Goal: Transaction & Acquisition: Book appointment/travel/reservation

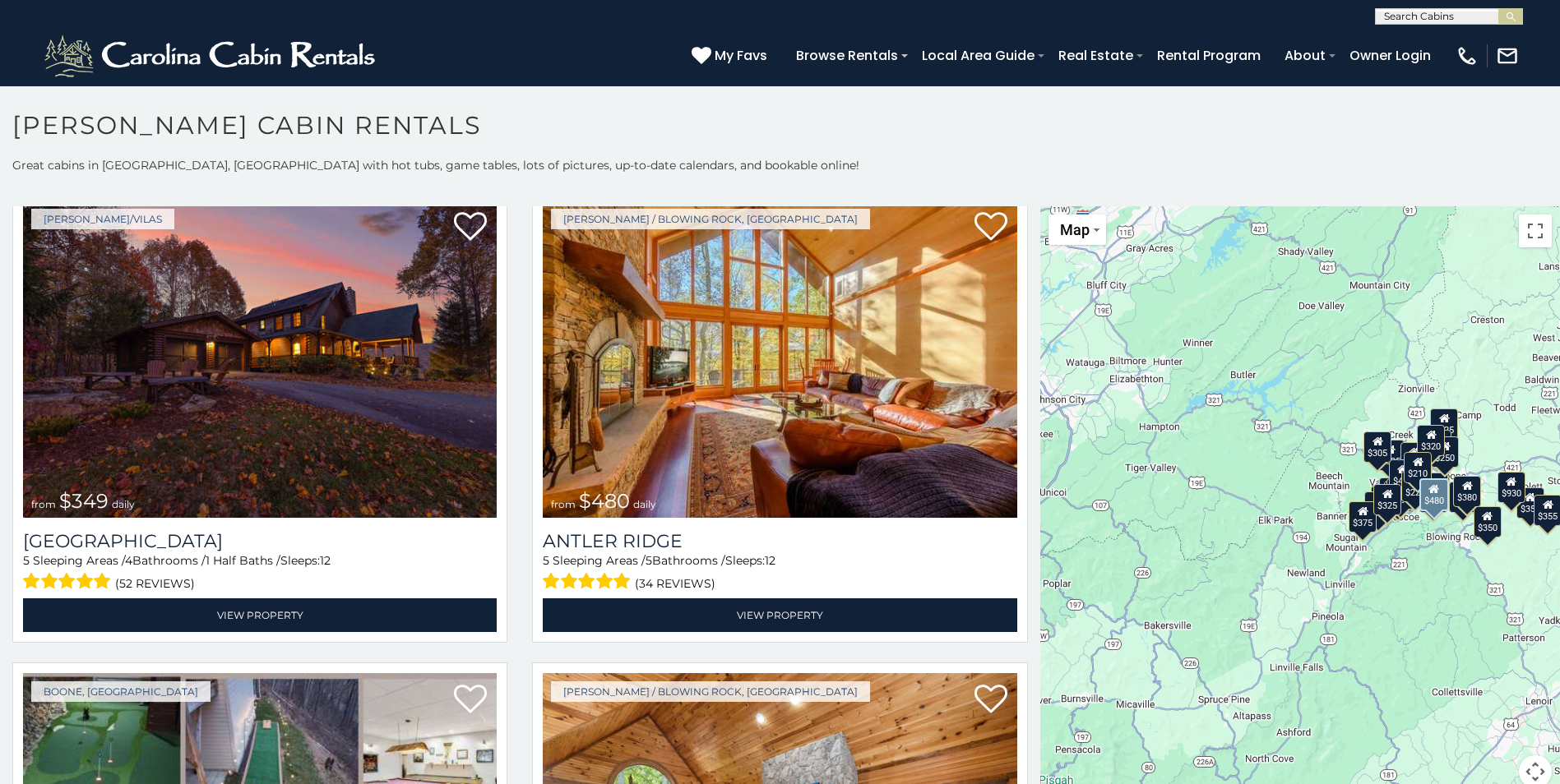
scroll to position [82, 0]
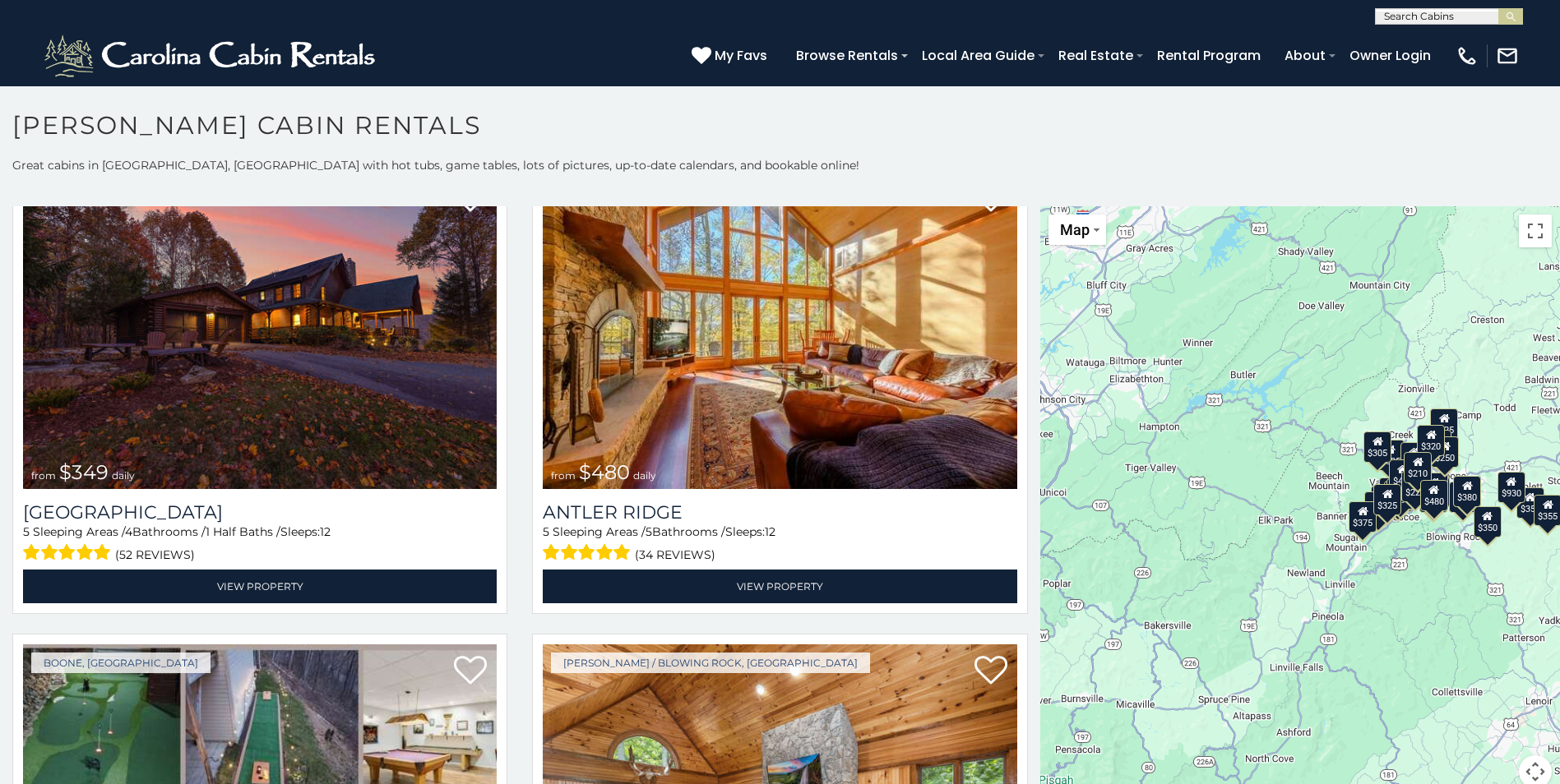
click at [1416, 477] on div "$210" at bounding box center [1418, 467] width 28 height 31
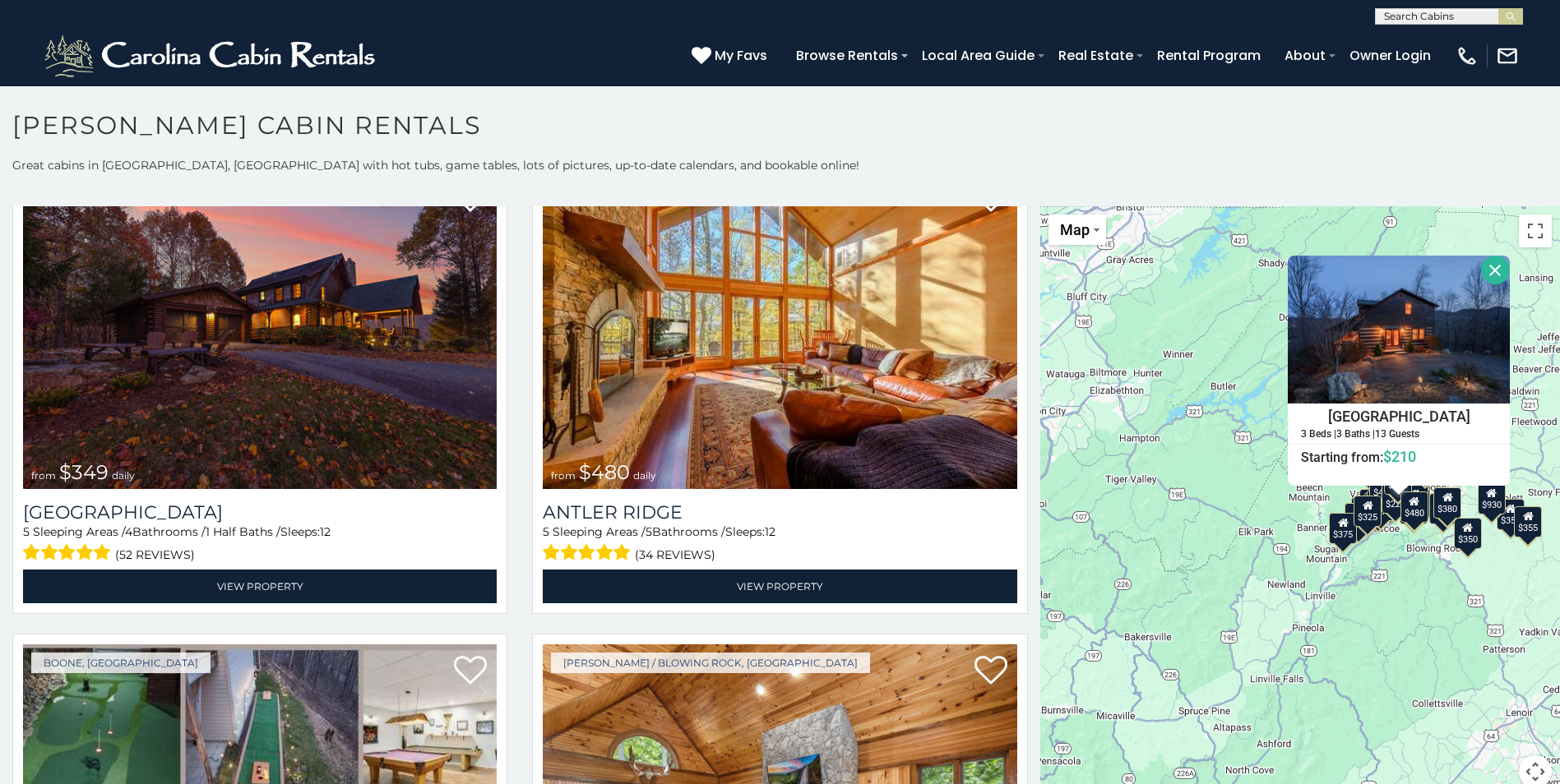
click at [1485, 267] on button "Close" at bounding box center [1495, 269] width 29 height 29
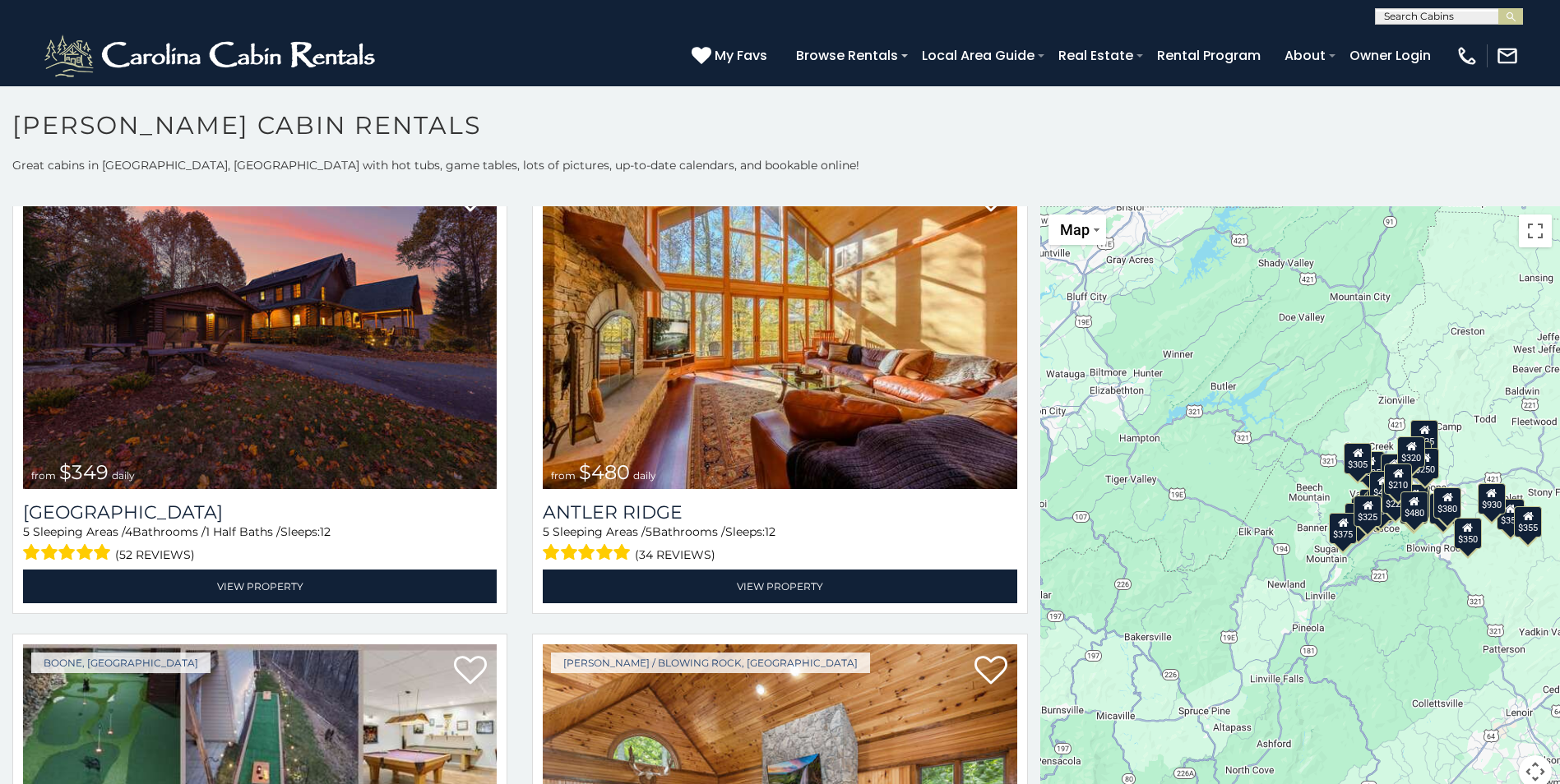
click at [1387, 512] on div "$225" at bounding box center [1396, 498] width 28 height 31
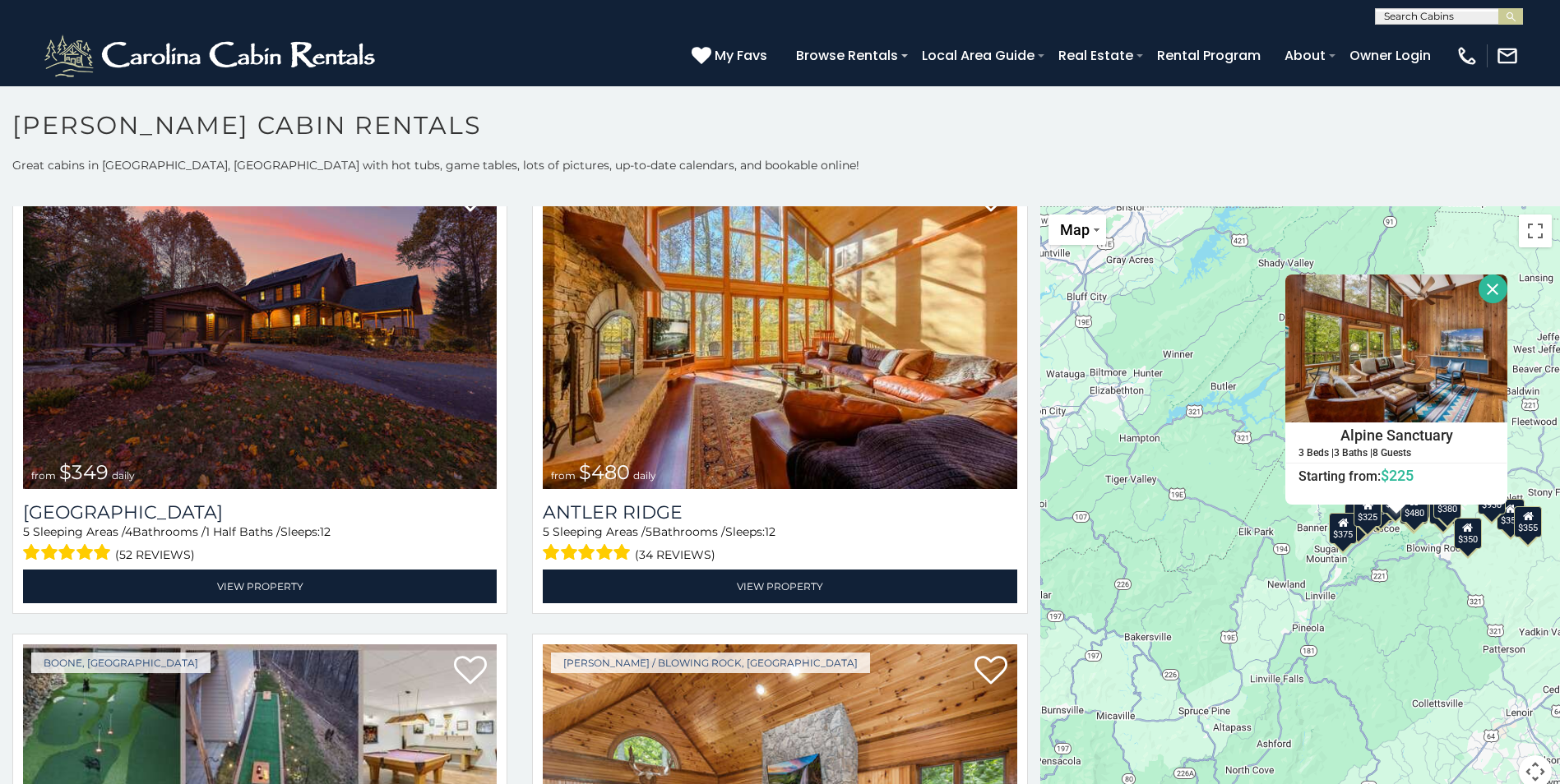
click at [1479, 287] on button "Close" at bounding box center [1493, 288] width 29 height 29
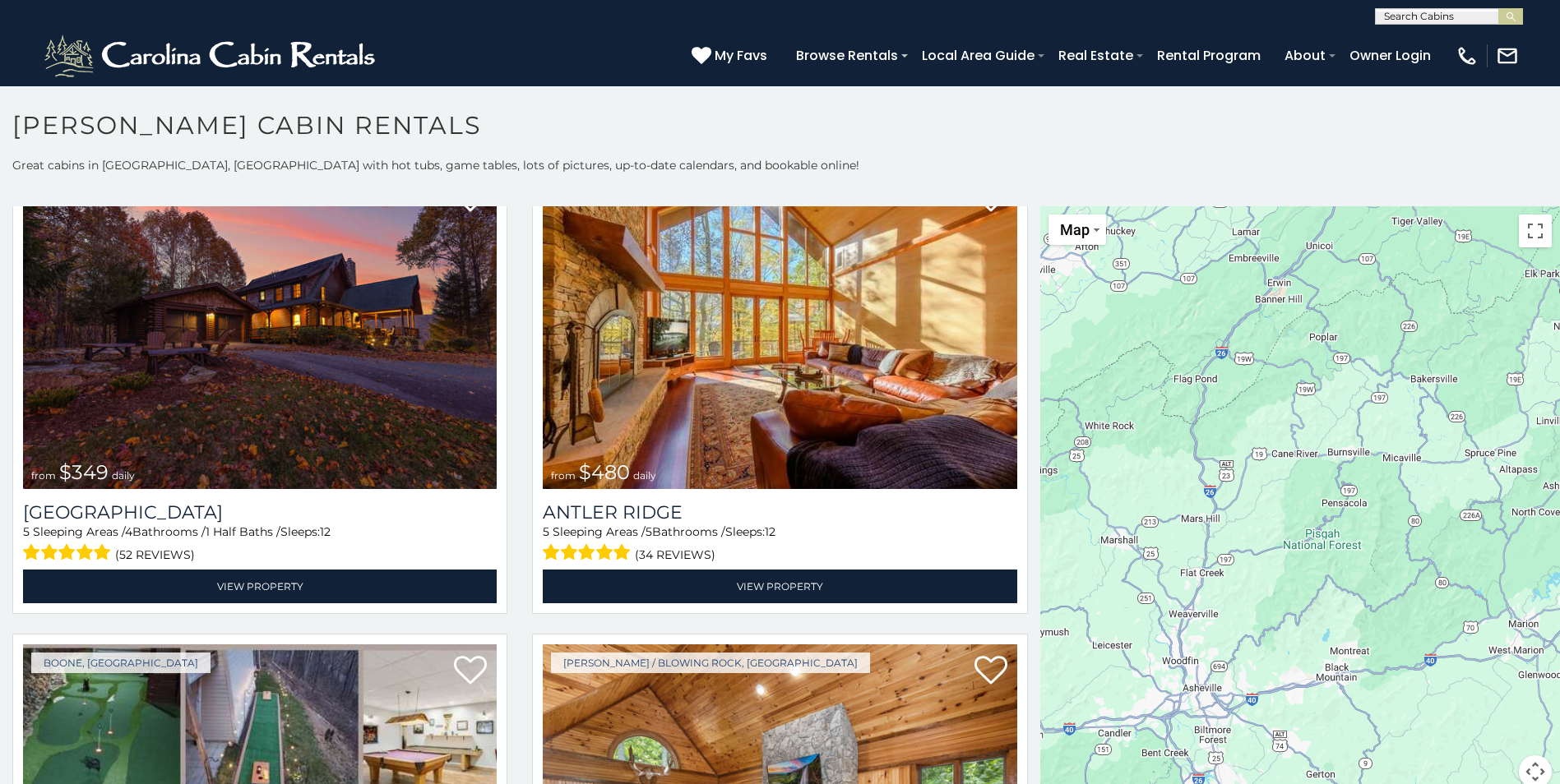
drag, startPoint x: 1193, startPoint y: 382, endPoint x: 1481, endPoint y: 123, distance: 387.3
click at [1481, 123] on div "**********" at bounding box center [780, 452] width 1560 height 684
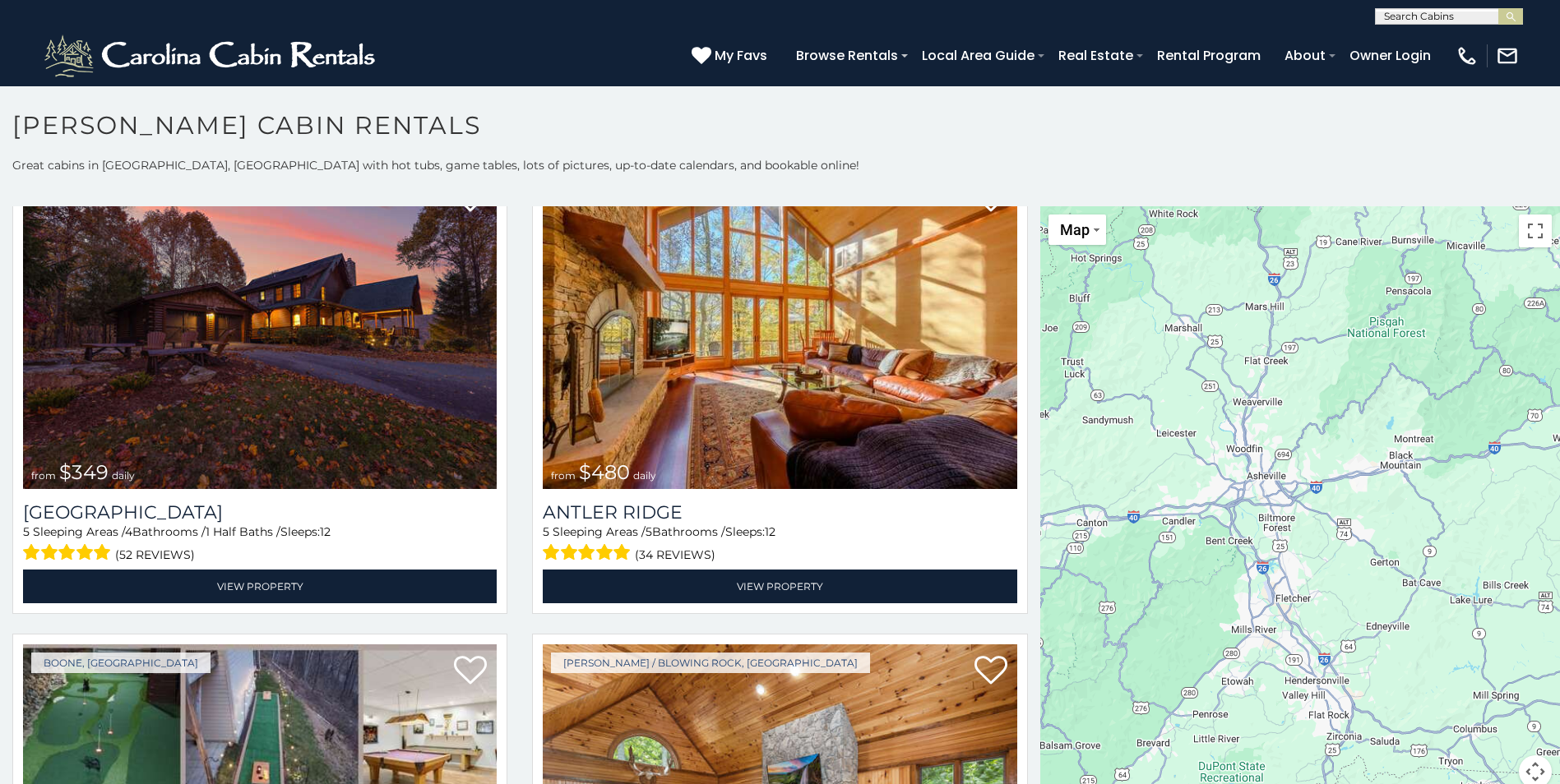
drag, startPoint x: 1213, startPoint y: 616, endPoint x: 1281, endPoint y: 402, distance: 224.5
click at [1281, 402] on div "$349 $480 $525 $315 $355 $675 $635 $930 $400 $451 $330 $400 $485 $460 $395 $695…" at bounding box center [1300, 508] width 520 height 602
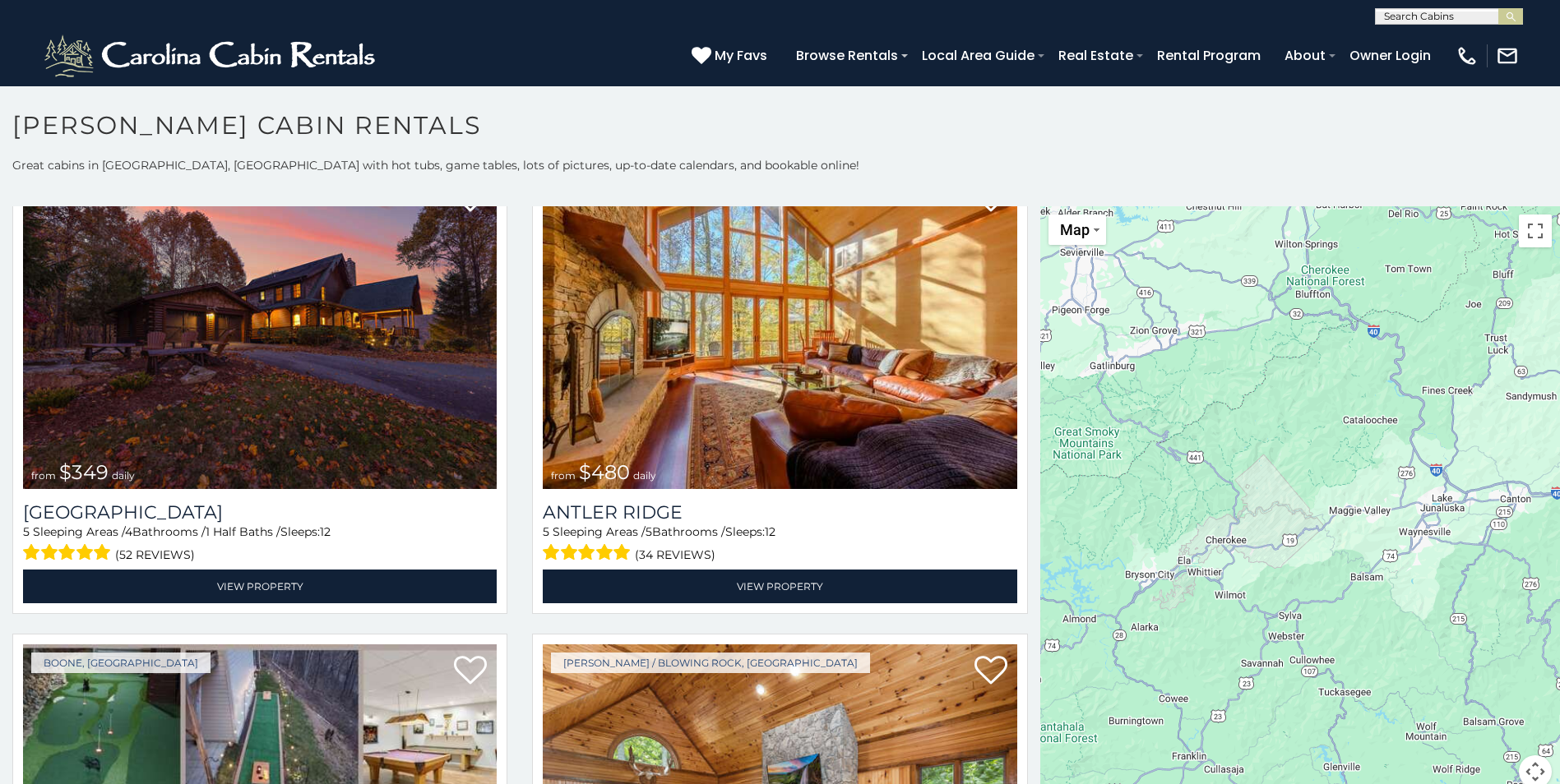
drag, startPoint x: 1134, startPoint y: 532, endPoint x: 1561, endPoint y: 508, distance: 427.7
click at [1560, 508] on html "**********" at bounding box center [780, 396] width 1560 height 793
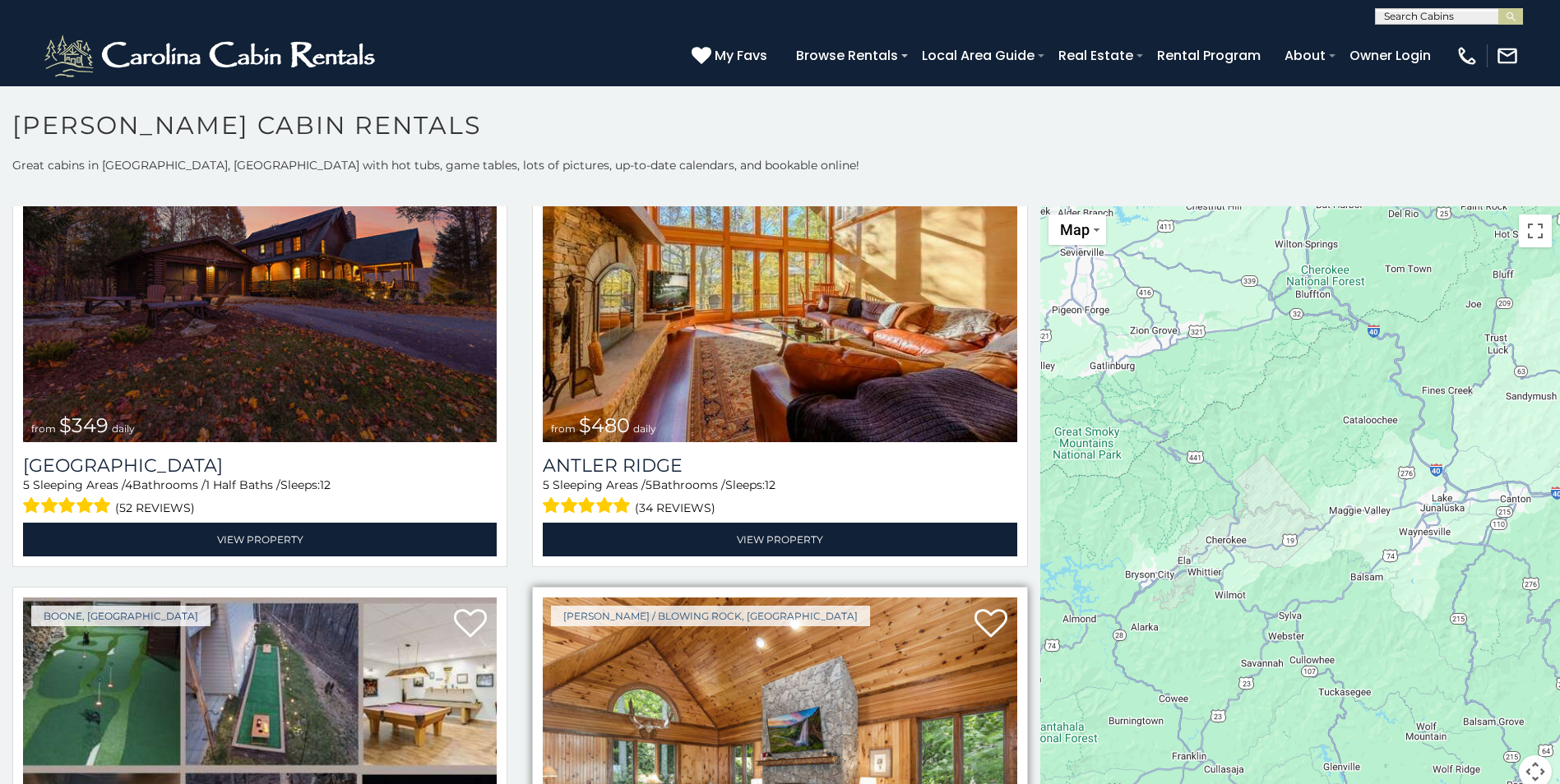
scroll to position [411, 0]
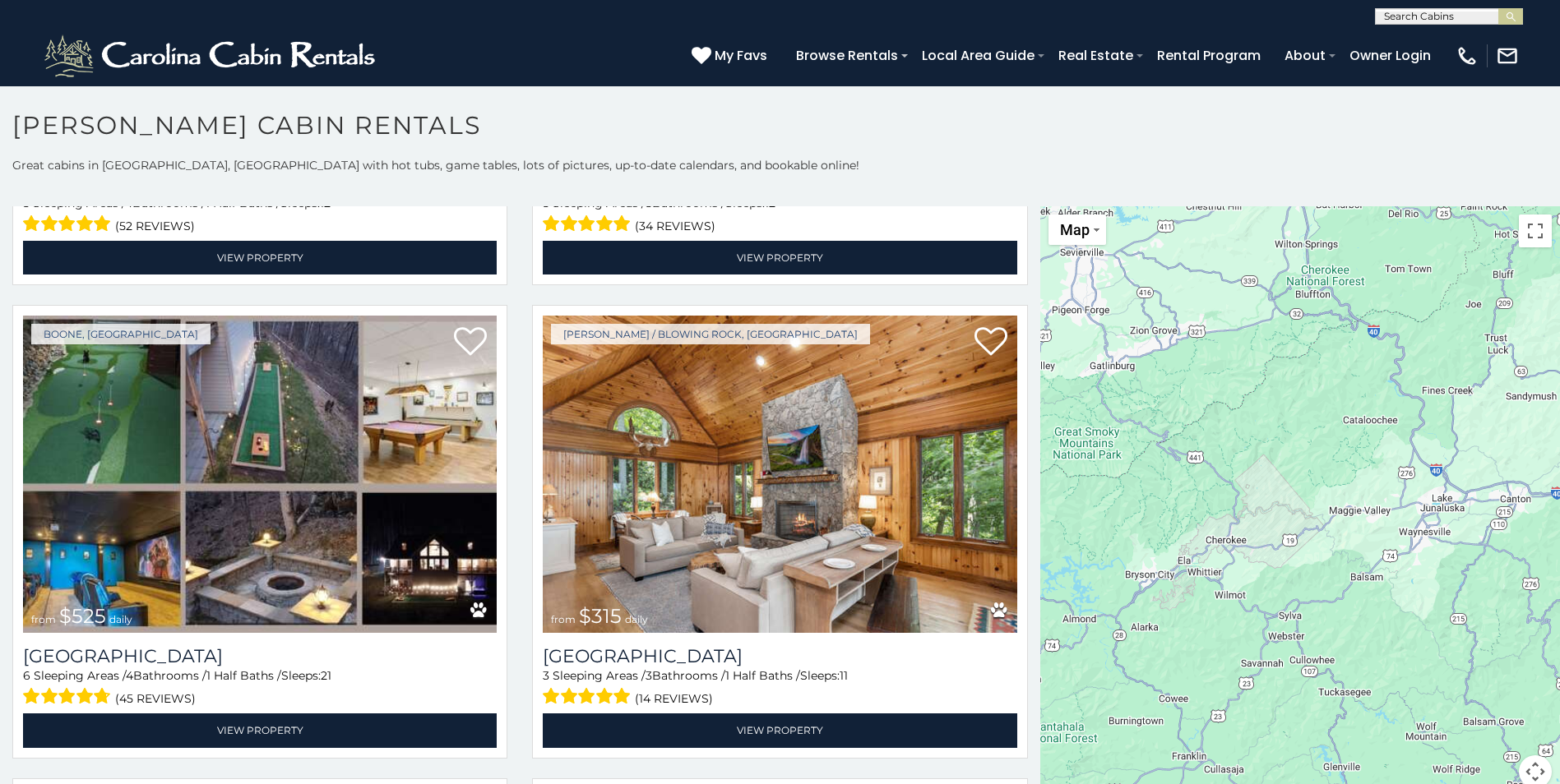
click at [1217, 548] on div "$349 $480 $525 $315 $355 $675 $635 $930 $400 $451 $330 $400 $485 $460 $395 $695…" at bounding box center [1300, 508] width 520 height 602
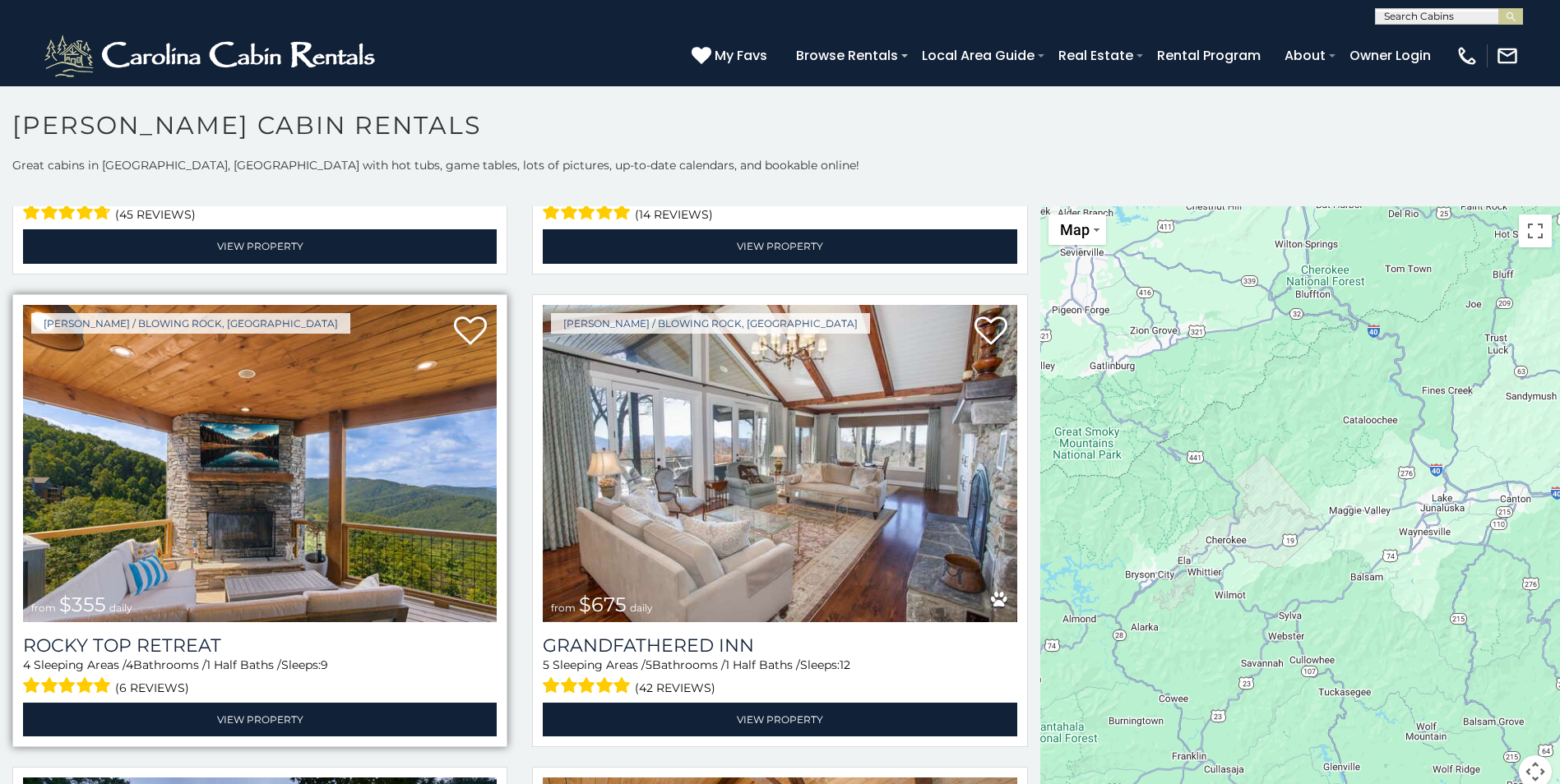
scroll to position [904, 0]
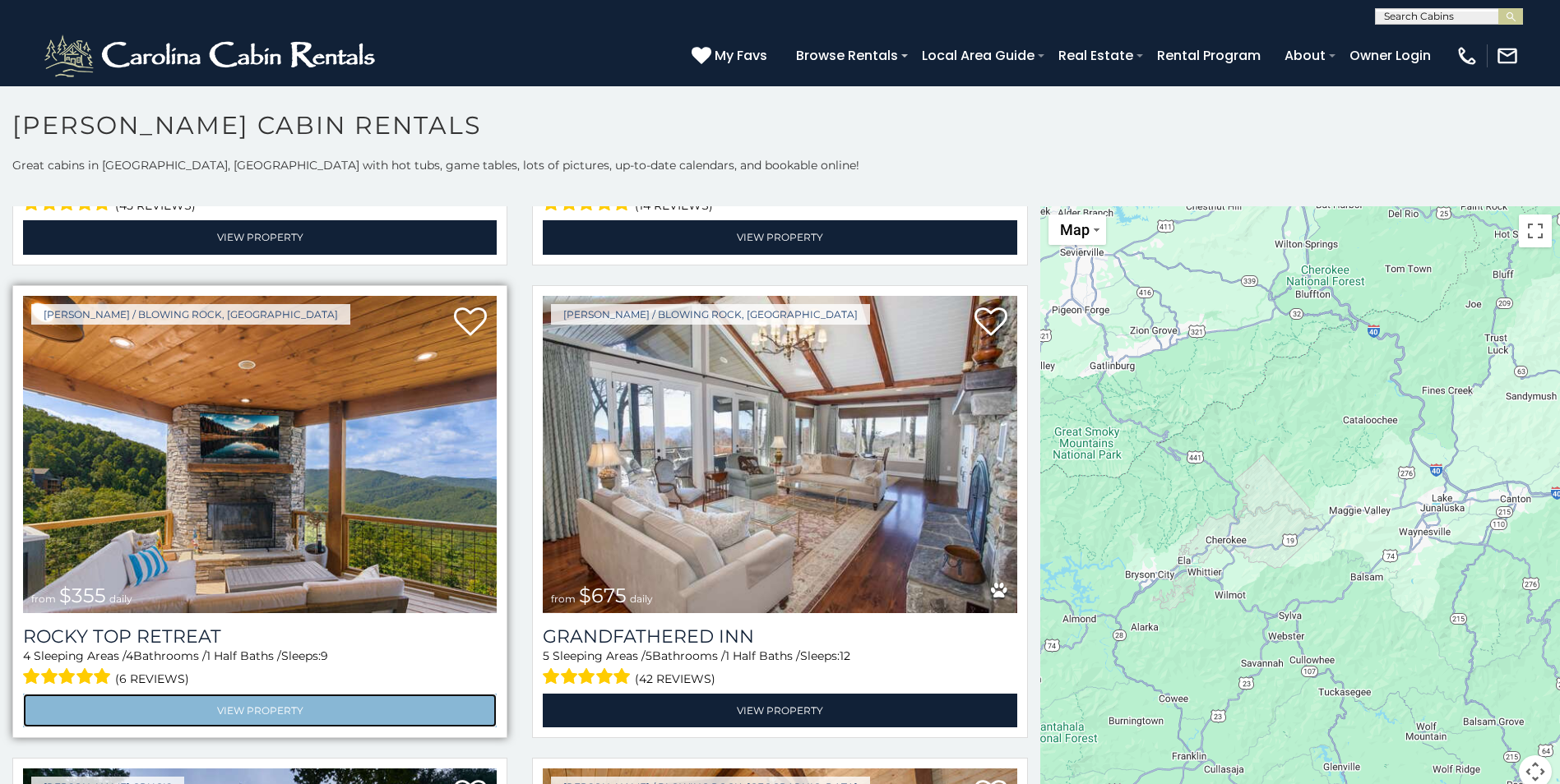
click at [262, 694] on link "View Property" at bounding box center [260, 710] width 474 height 34
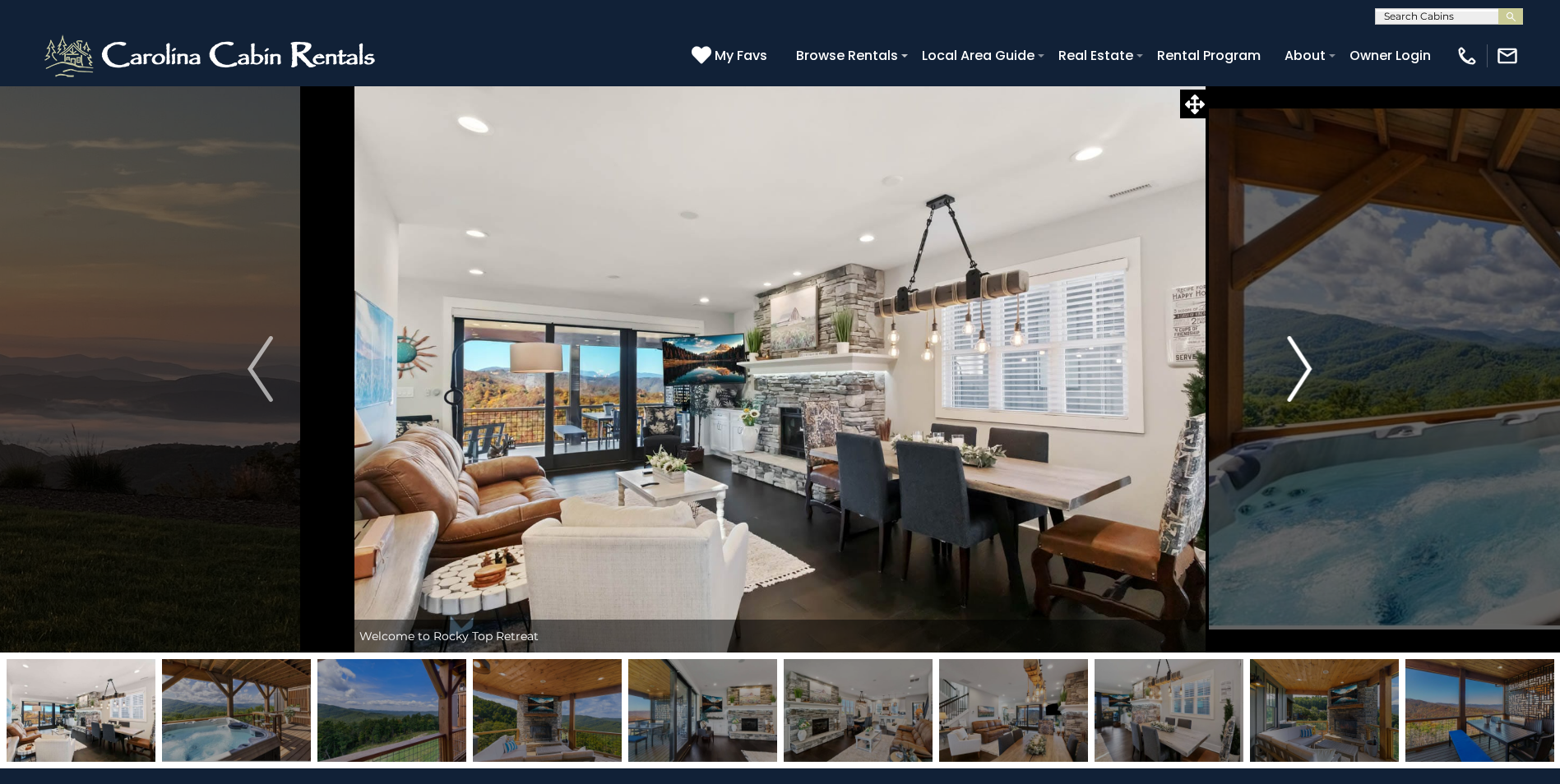
click at [1306, 363] on img "Next" at bounding box center [1300, 369] width 25 height 66
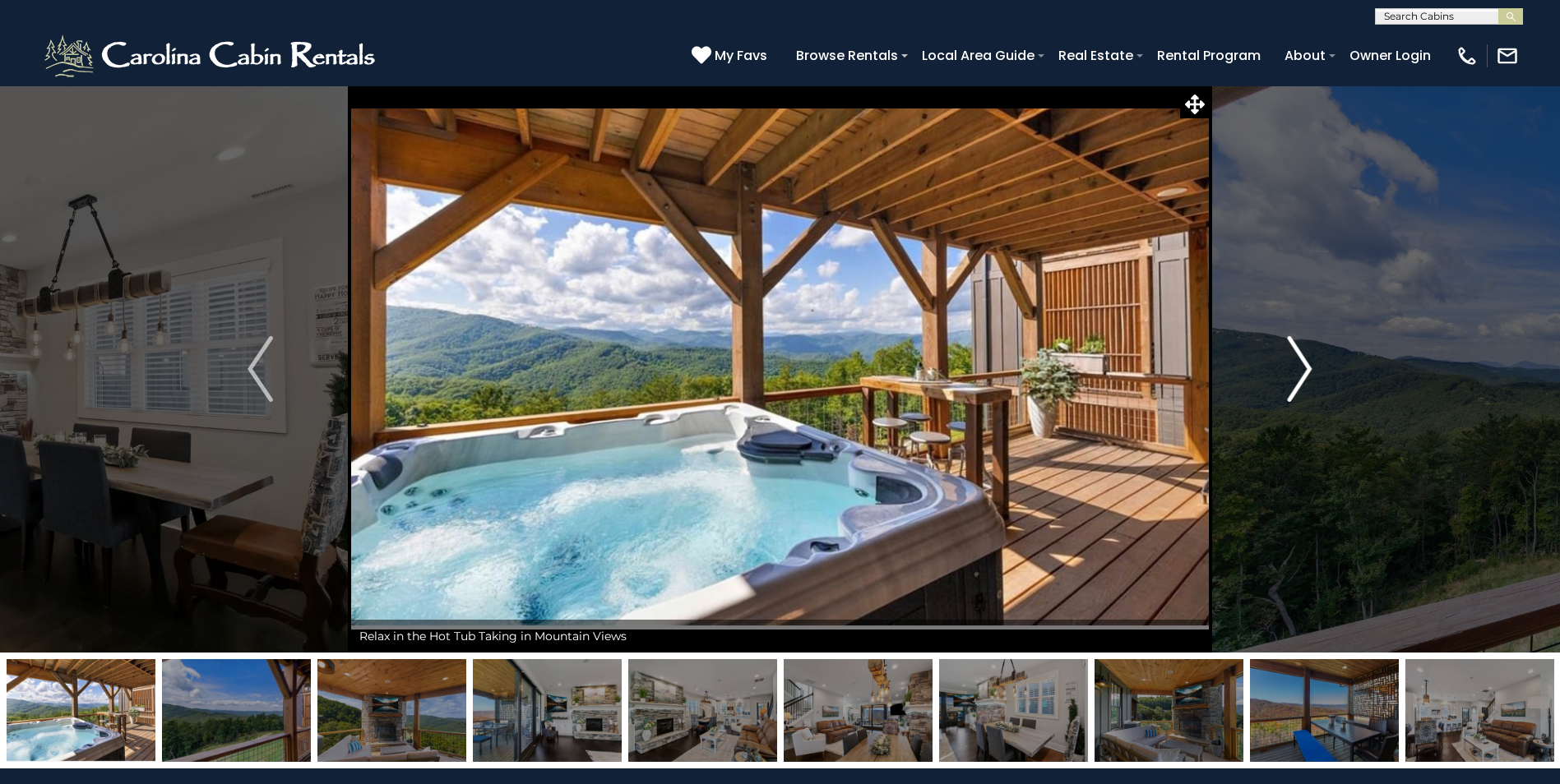
click at [1306, 363] on img "Next" at bounding box center [1300, 369] width 25 height 66
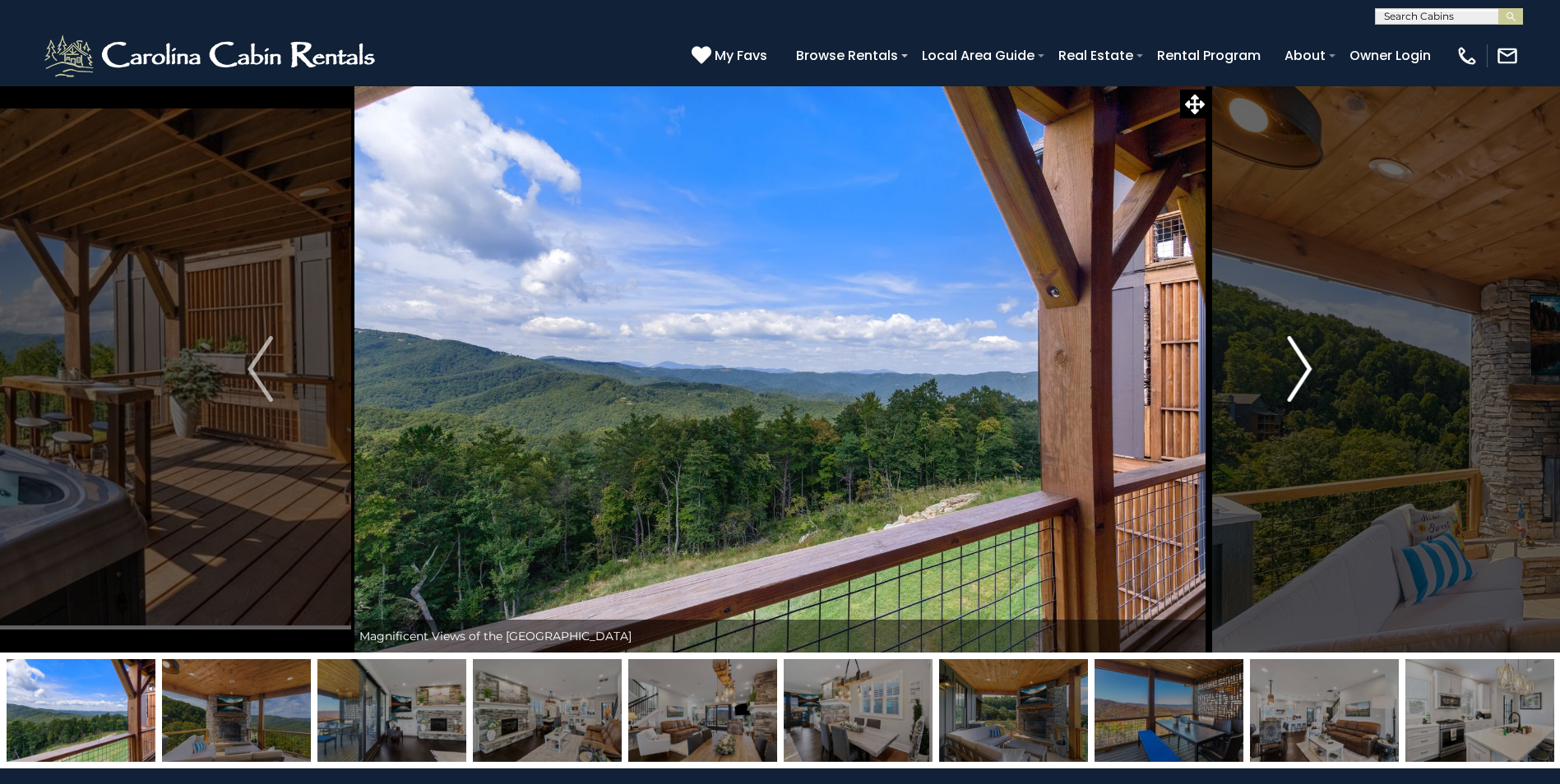
click at [1307, 363] on img "Next" at bounding box center [1300, 369] width 25 height 66
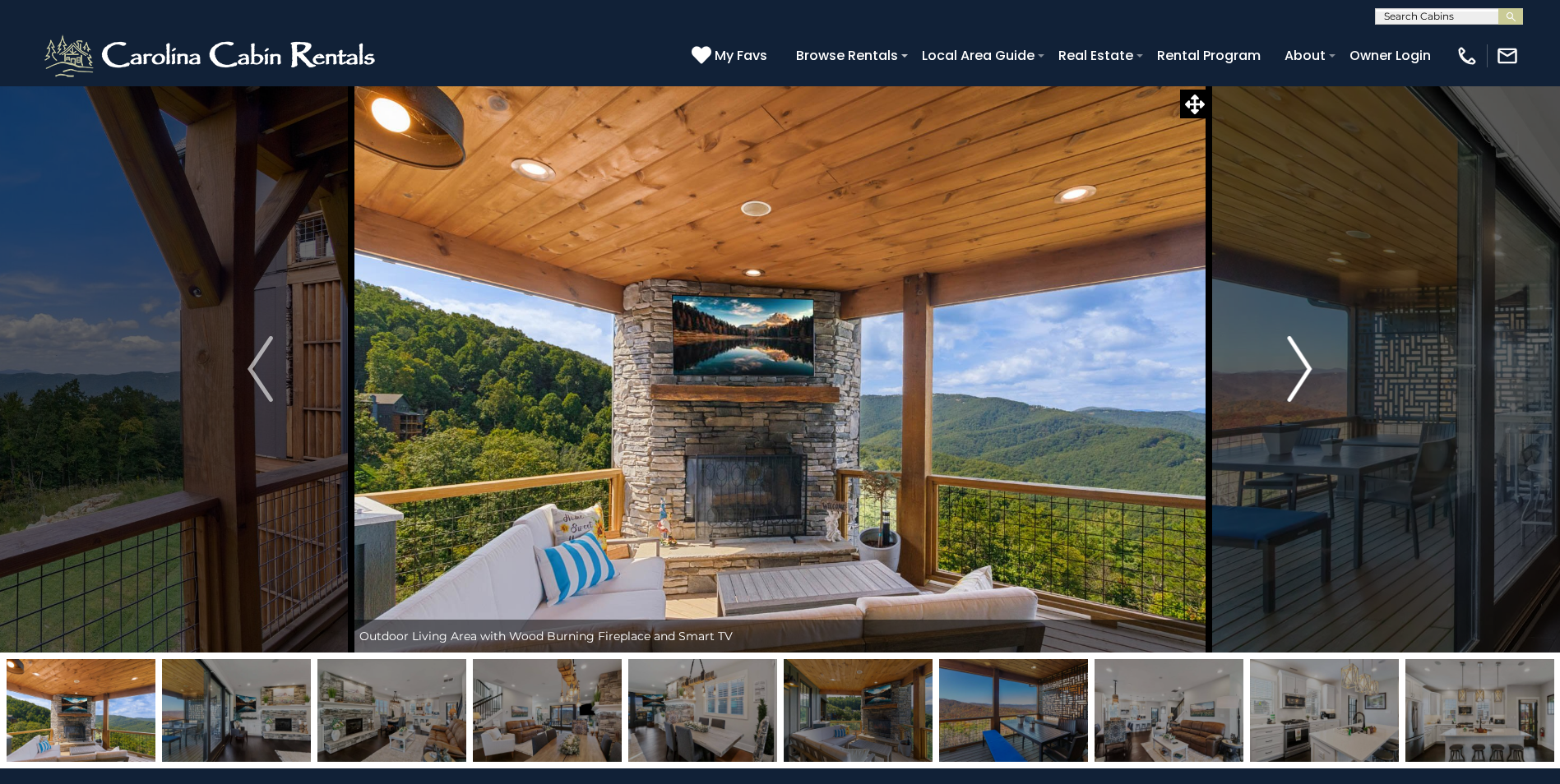
click at [1307, 363] on img "Next" at bounding box center [1300, 369] width 25 height 66
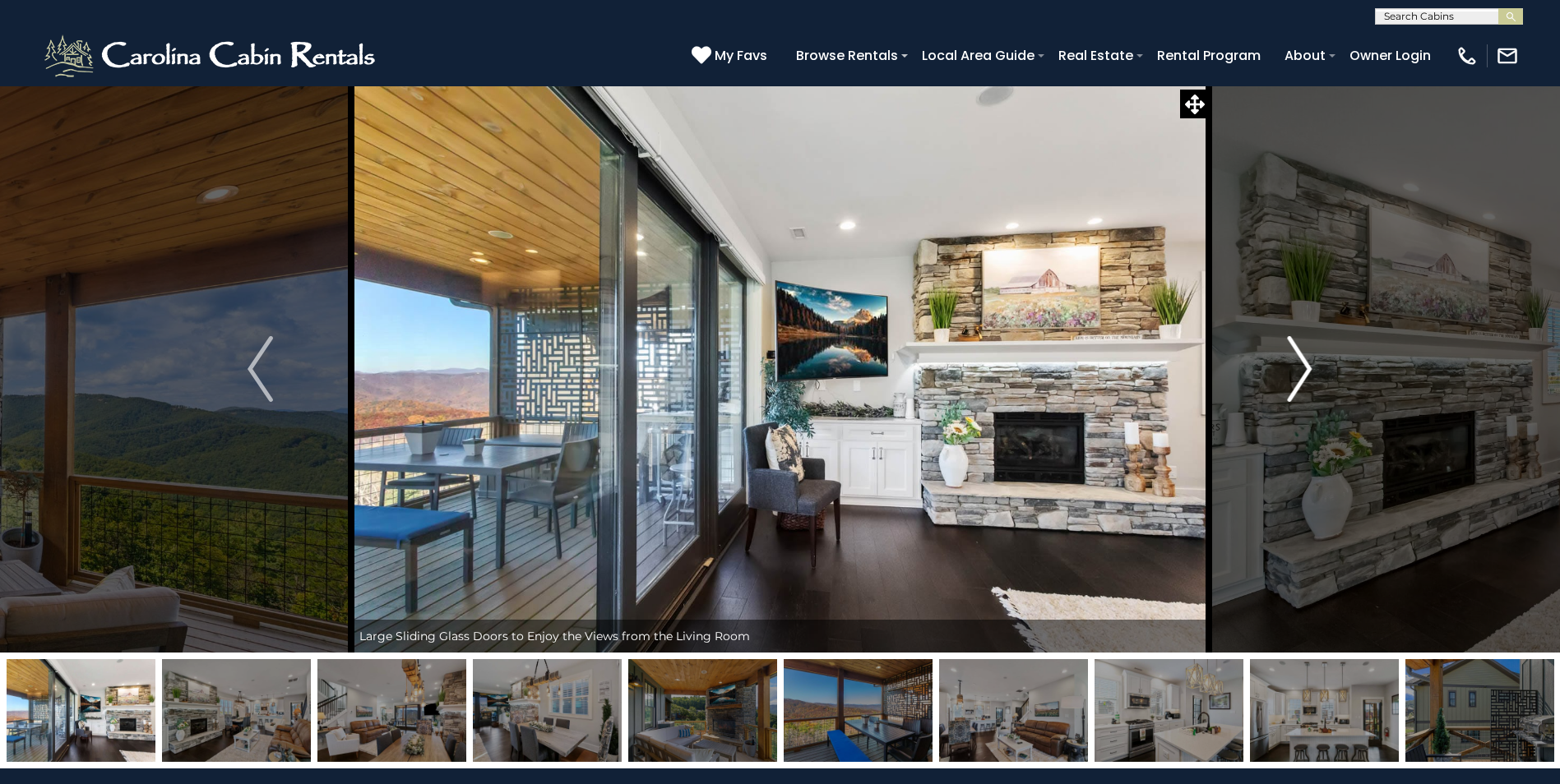
click at [1307, 363] on img "Next" at bounding box center [1300, 369] width 25 height 66
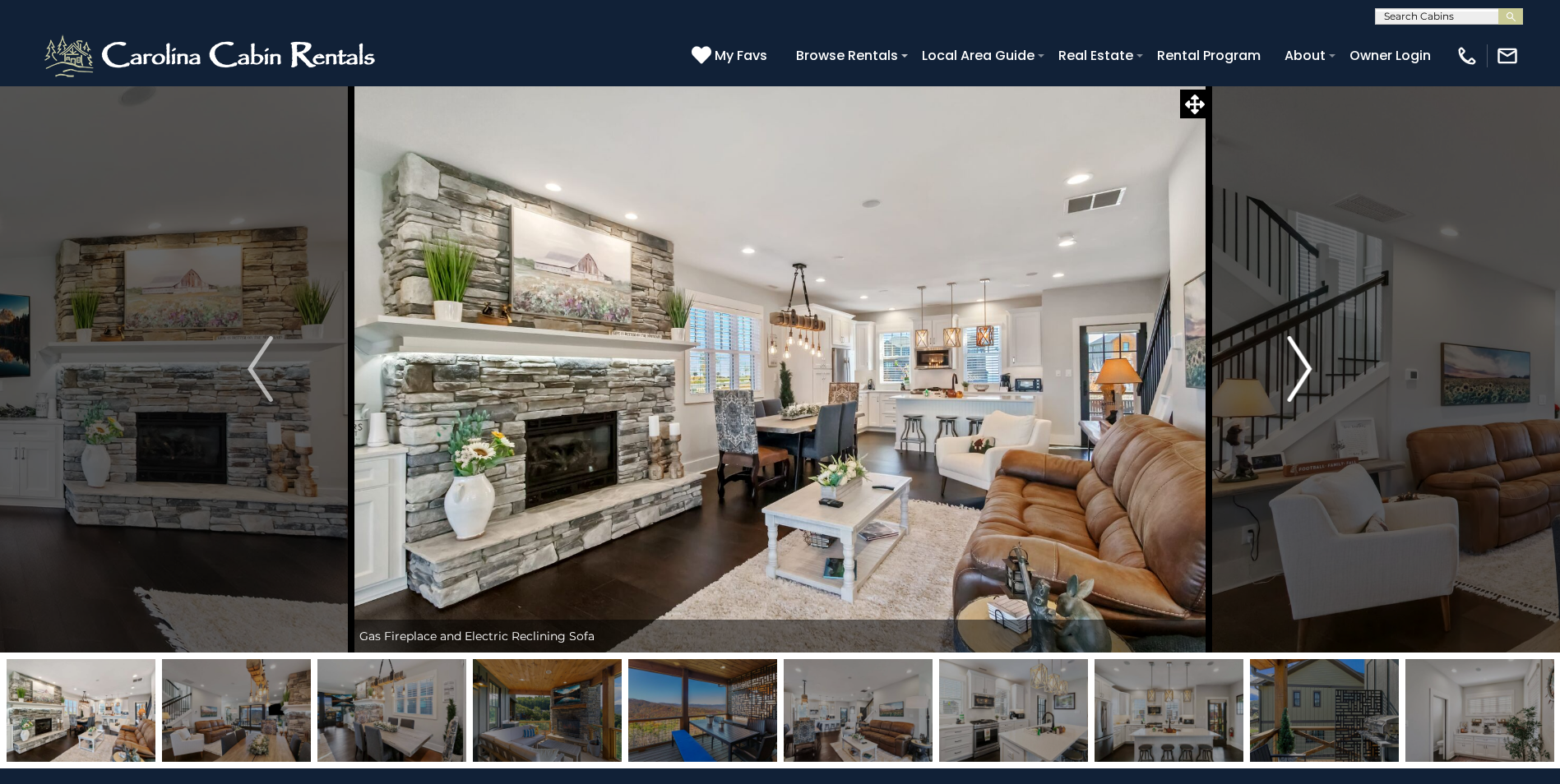
click at [1307, 363] on img "Next" at bounding box center [1300, 369] width 25 height 66
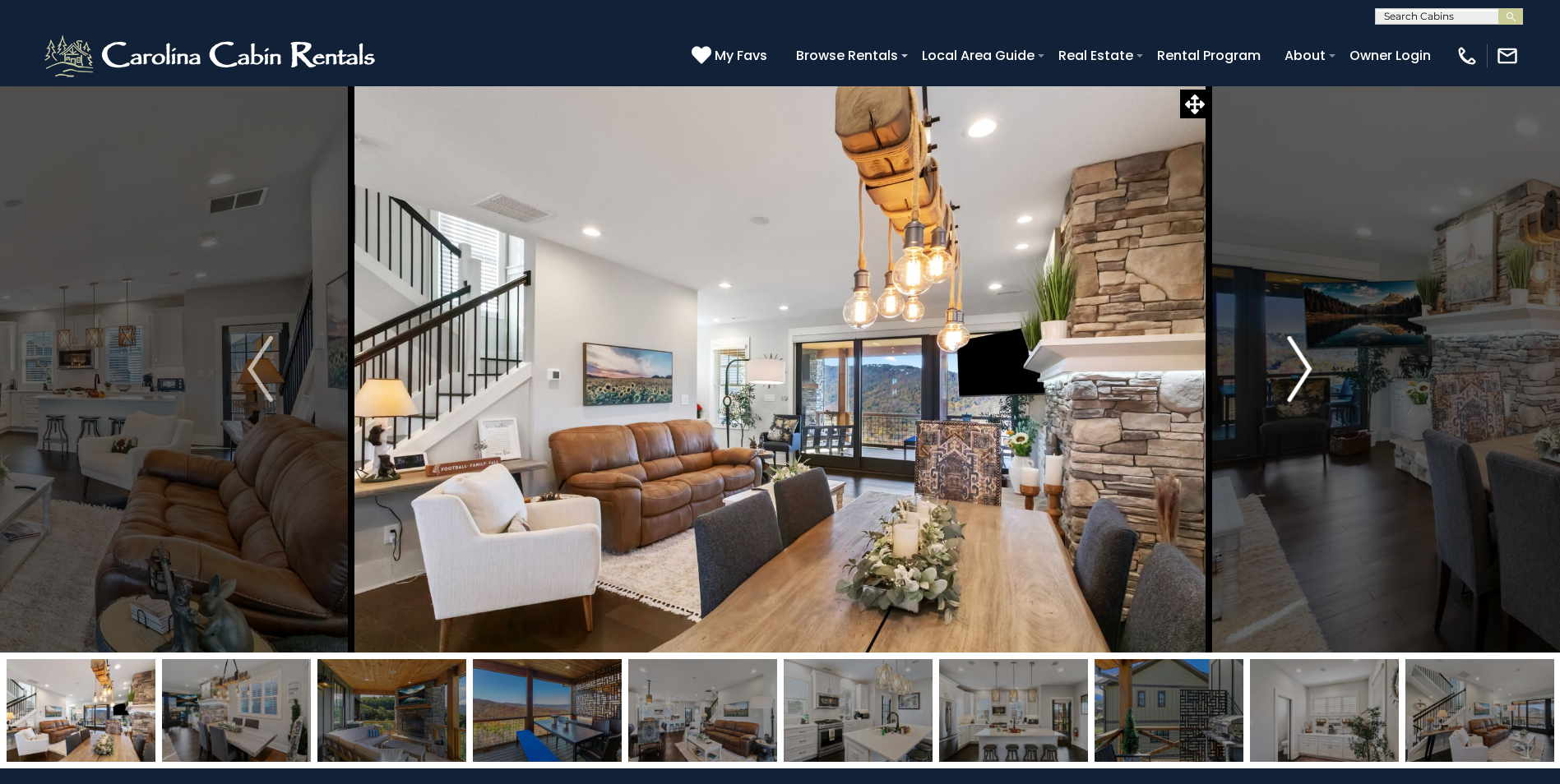
click at [1307, 363] on img "Next" at bounding box center [1300, 369] width 25 height 66
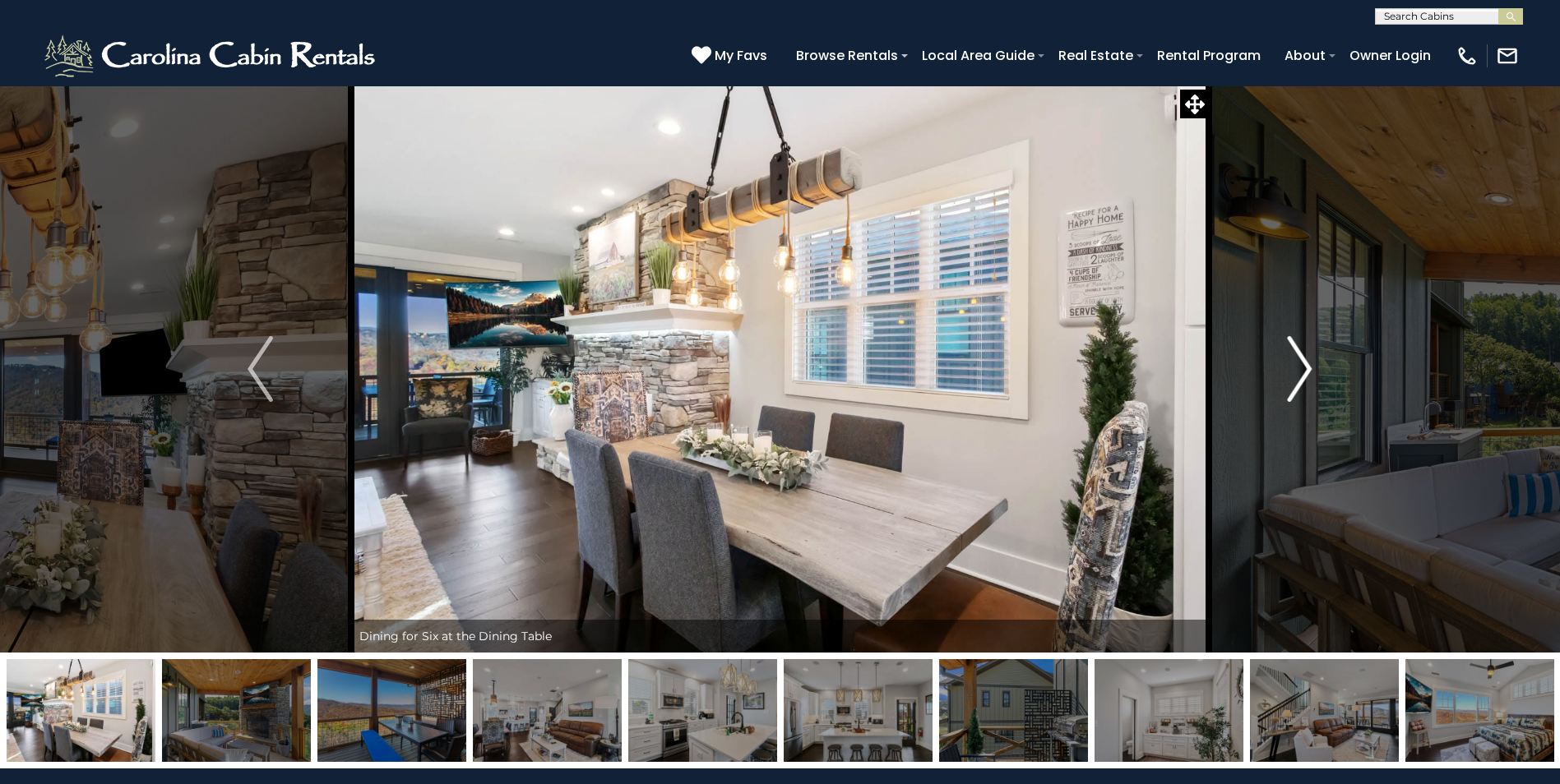
click at [1307, 363] on img "Next" at bounding box center [1300, 369] width 25 height 66
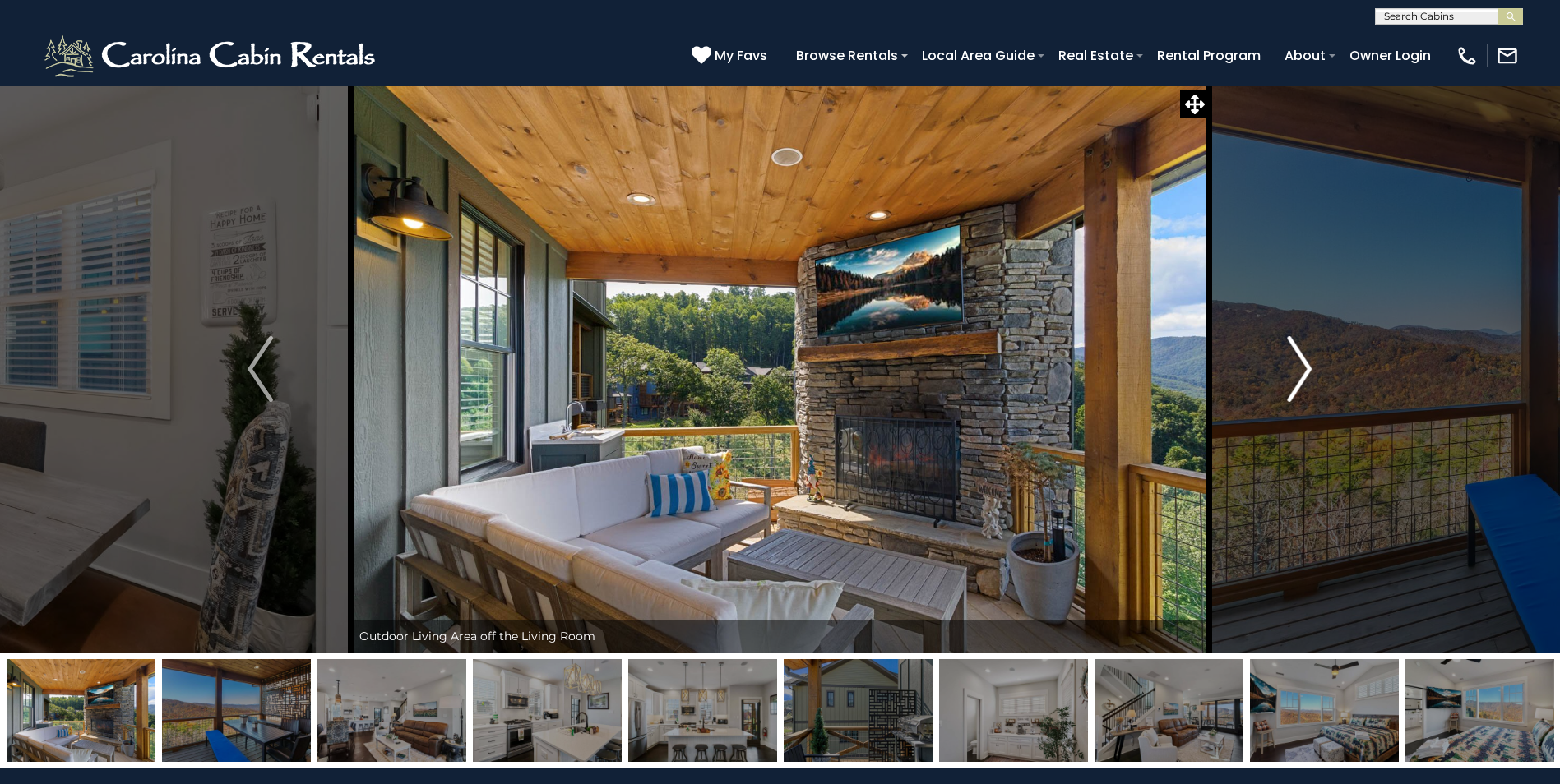
click at [1307, 363] on img "Next" at bounding box center [1300, 369] width 25 height 66
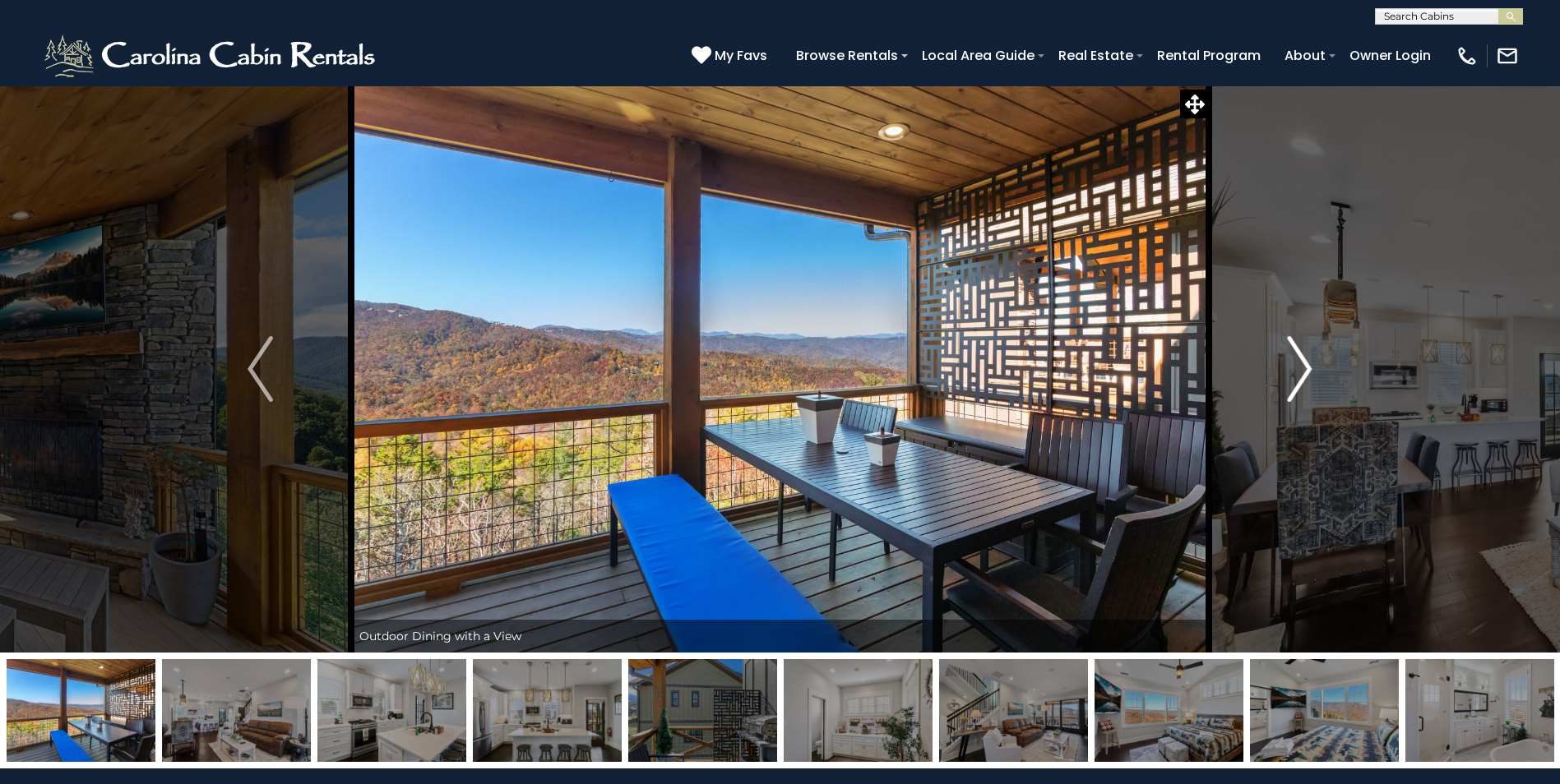
click at [1307, 363] on img "Next" at bounding box center [1300, 369] width 25 height 66
